Goal: Task Accomplishment & Management: Manage account settings

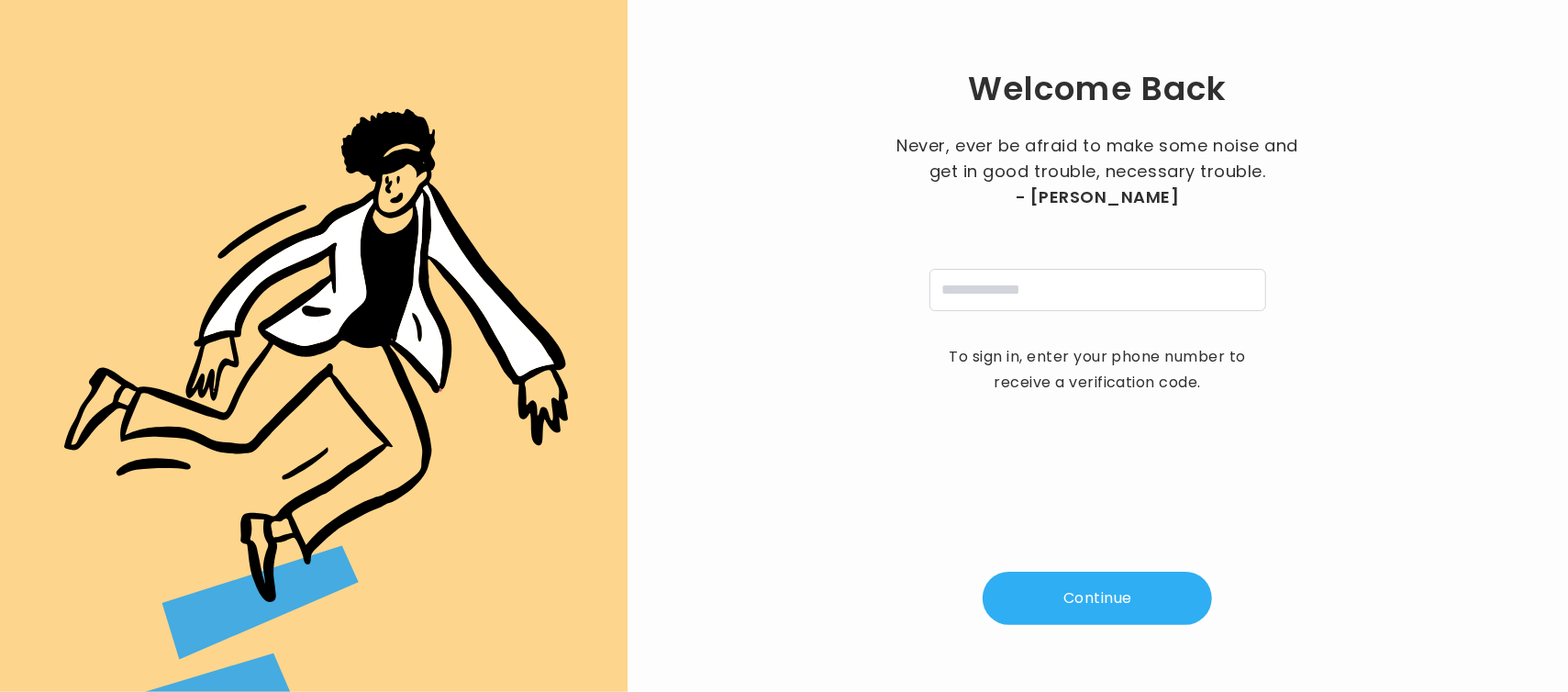
drag, startPoint x: 0, startPoint y: 0, endPoint x: 1124, endPoint y: 294, distance: 1161.8
click at [1124, 294] on div "Welcome Back Never, ever be afraid to make some noise and get in good trouble, …" at bounding box center [1098, 346] width 881 height 633
click at [1124, 294] on input "tel" at bounding box center [1098, 289] width 337 height 42
type input "**********"
click at [1084, 605] on button "Continue" at bounding box center [1097, 597] width 229 height 53
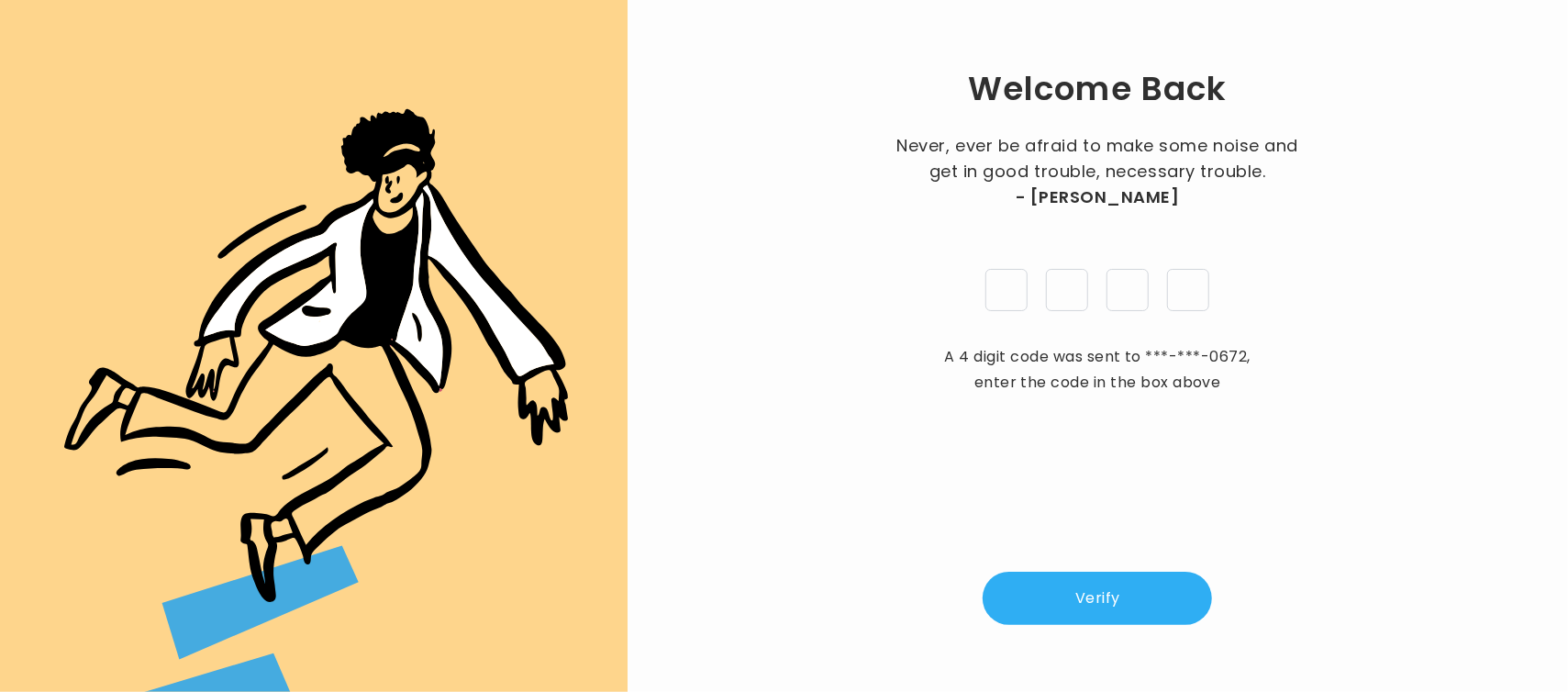
type input "*"
click at [1084, 605] on button "Verify" at bounding box center [1097, 597] width 229 height 53
